Goal: Task Accomplishment & Management: Use online tool/utility

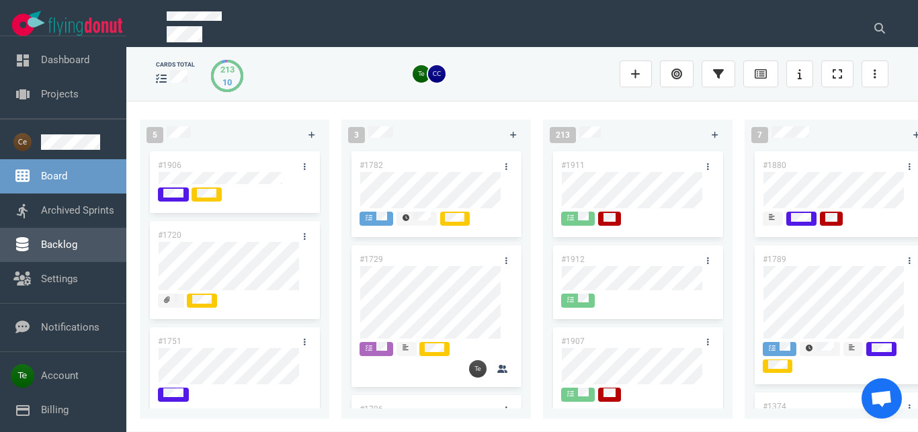
click at [73, 239] on link "Backlog" at bounding box center [59, 245] width 36 height 12
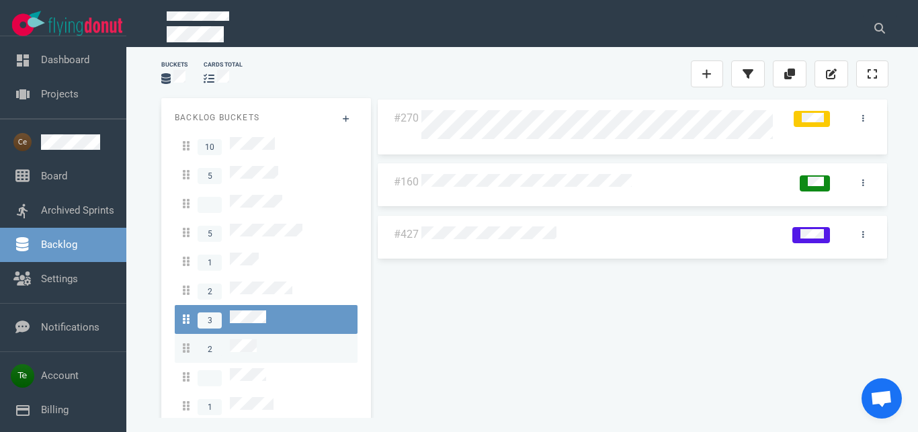
click at [259, 339] on div "2" at bounding box center [266, 348] width 167 height 18
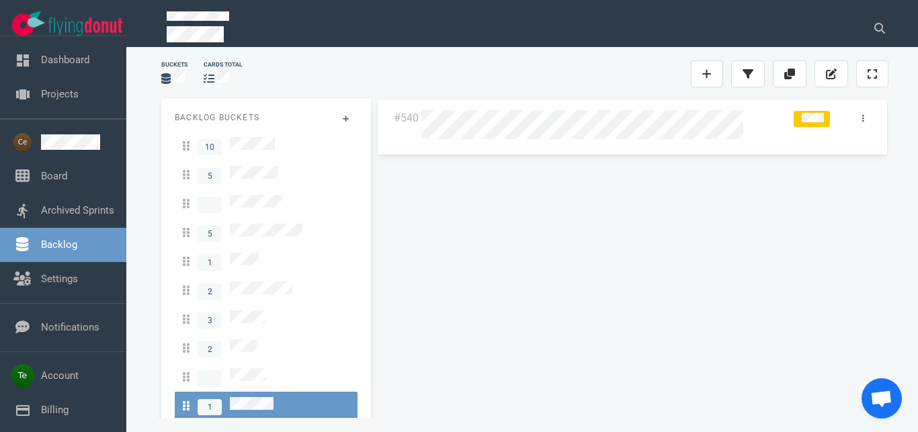
click at [253, 421] on link "2" at bounding box center [266, 435] width 183 height 29
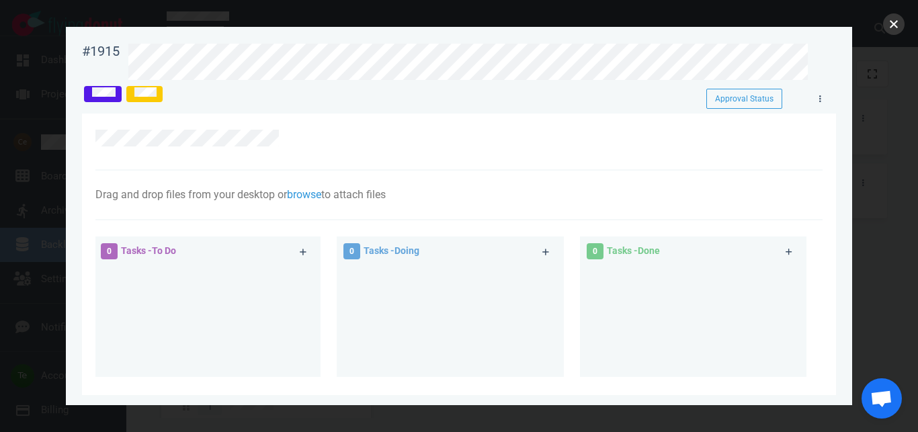
click at [887, 29] on button "close" at bounding box center [894, 24] width 22 height 22
